Goal: Find specific page/section: Find specific page/section

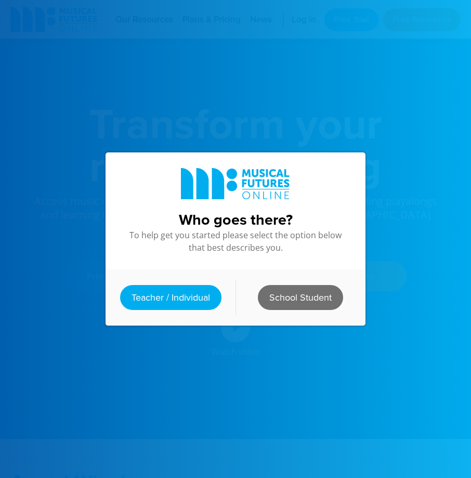
click at [275, 302] on link "School Student" at bounding box center [300, 297] width 85 height 25
